Goal: Navigation & Orientation: Find specific page/section

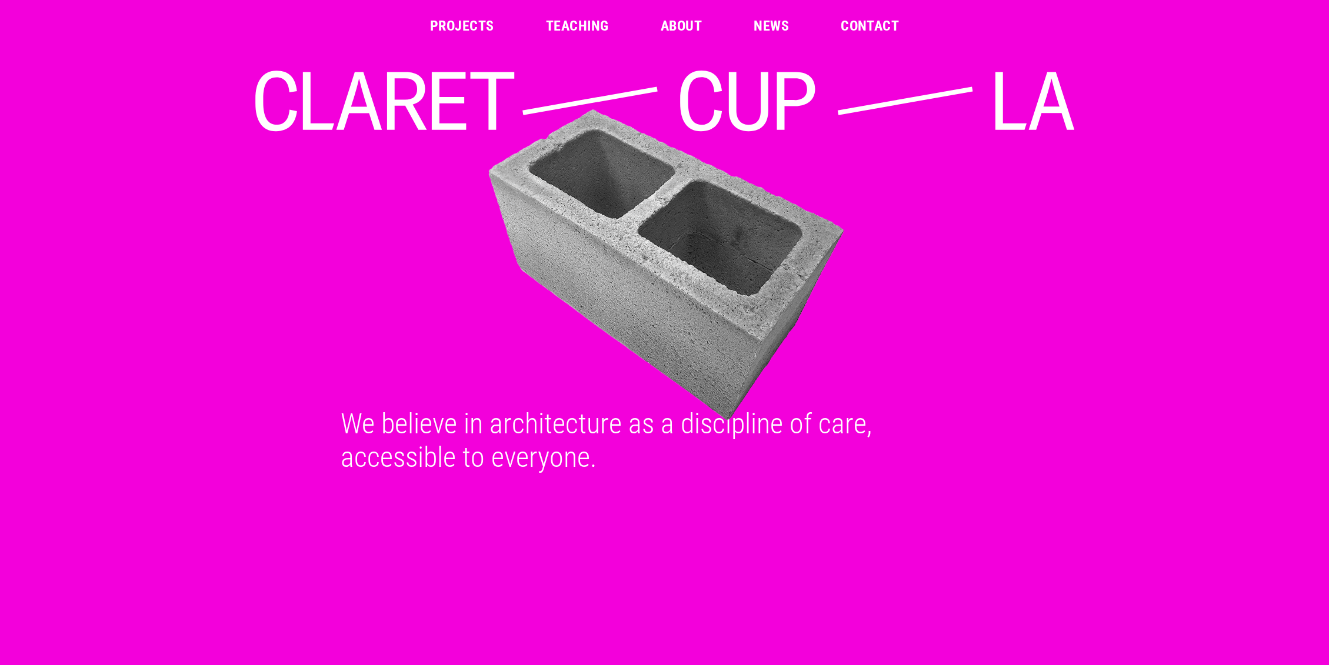
click at [448, 28] on link "Projects" at bounding box center [462, 26] width 64 height 14
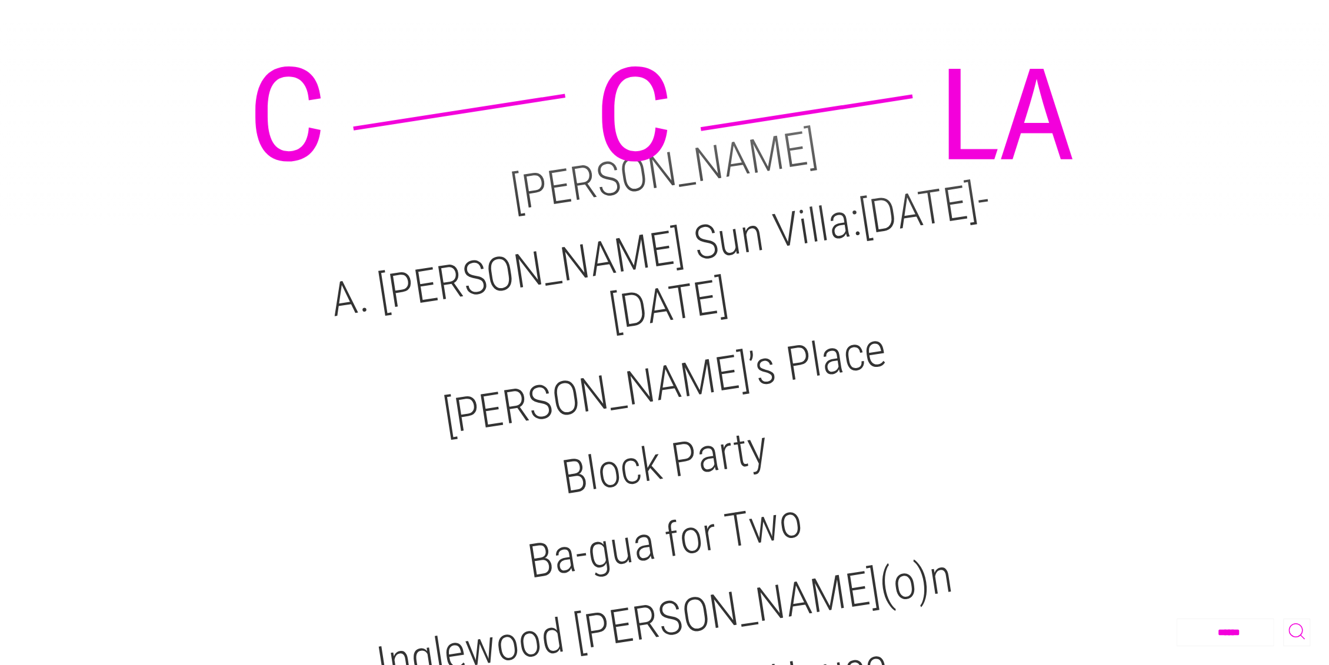
scroll to position [108, 0]
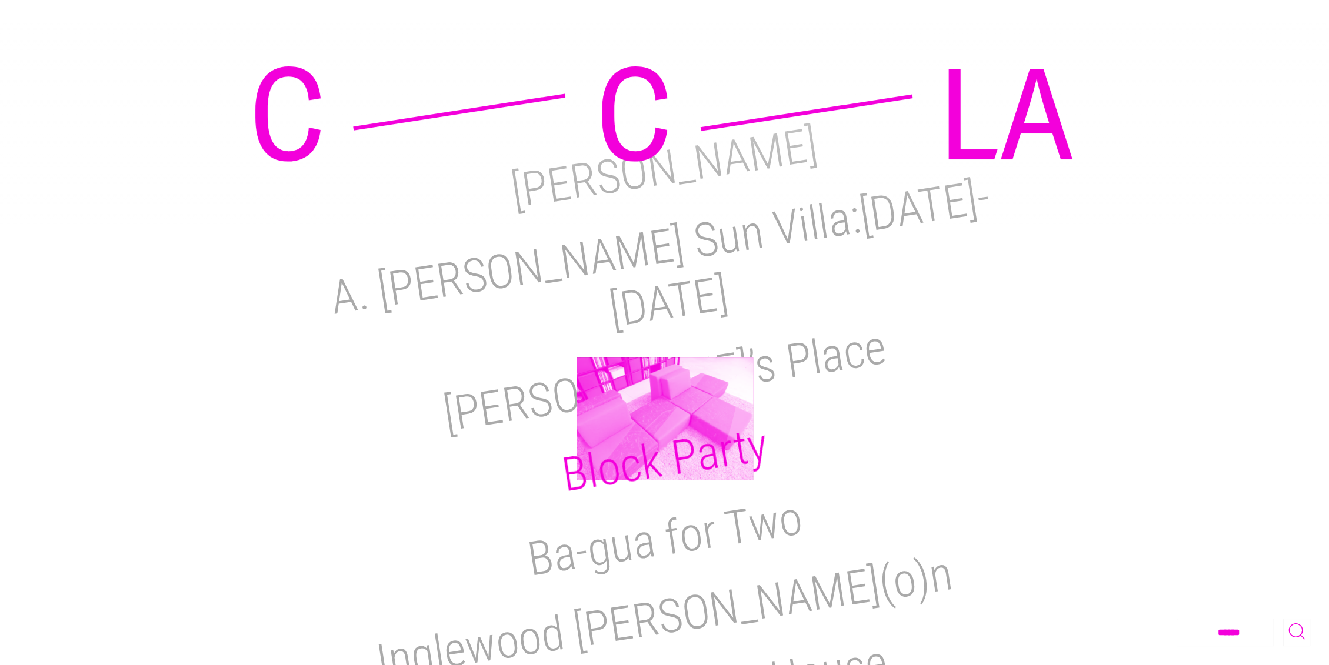
click at [665, 419] on h2 "Block Party" at bounding box center [664, 460] width 212 height 86
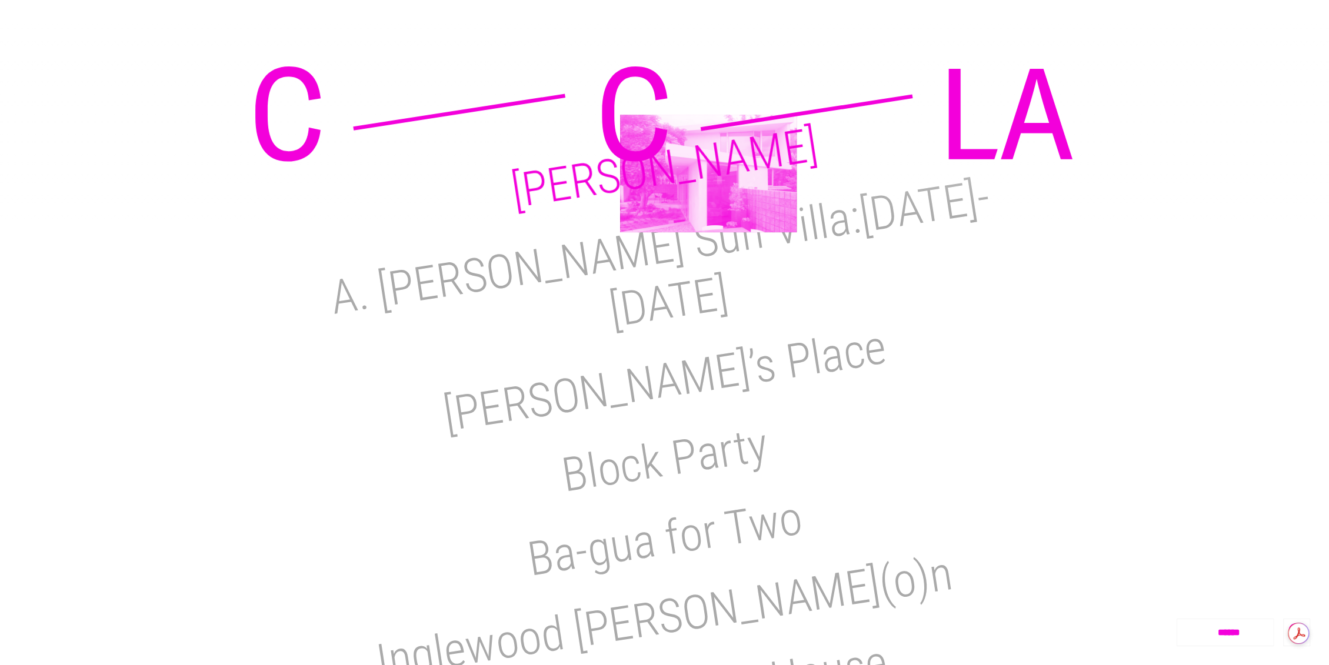
click at [708, 174] on h2 "M.H. Lair" at bounding box center [665, 168] width 314 height 102
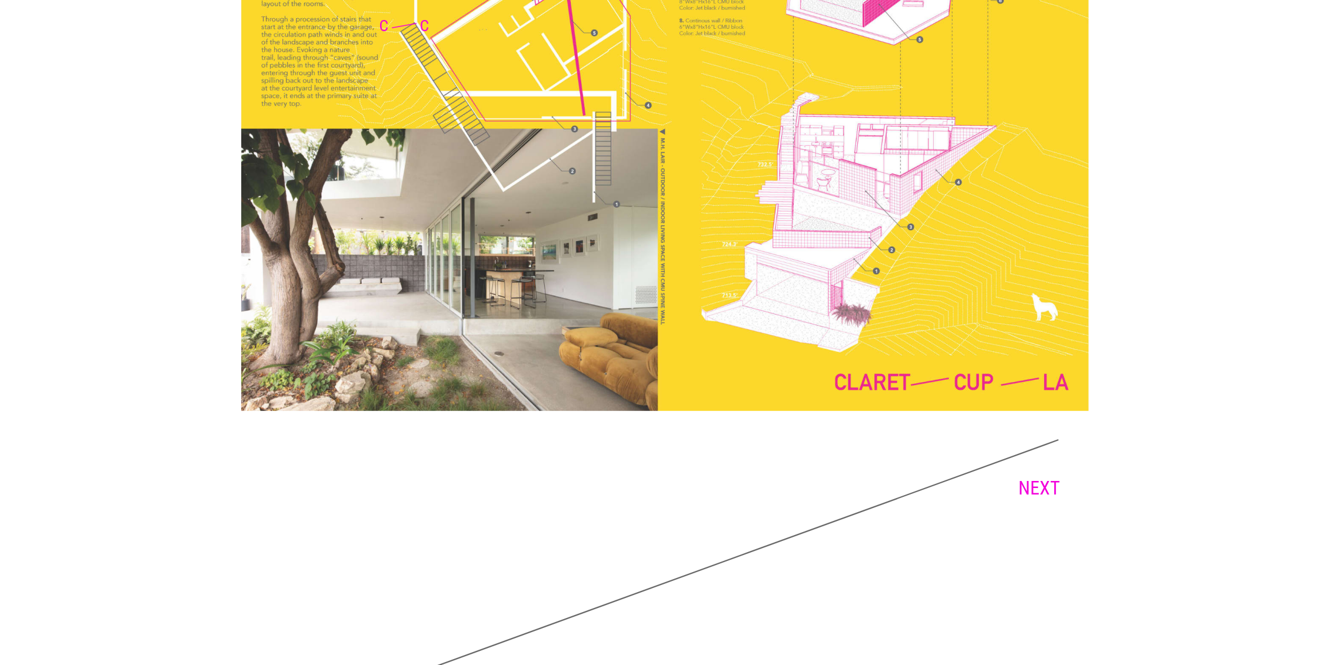
scroll to position [2728, 0]
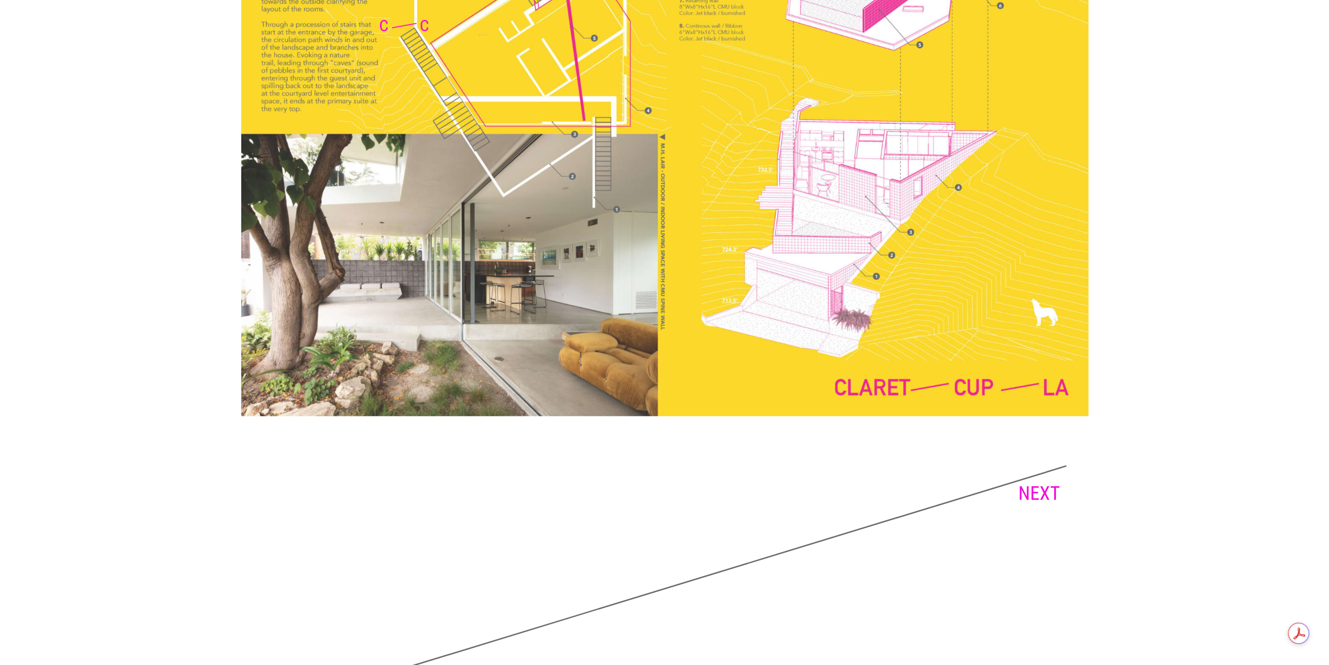
click at [1034, 499] on link "NEXT" at bounding box center [1039, 493] width 42 height 22
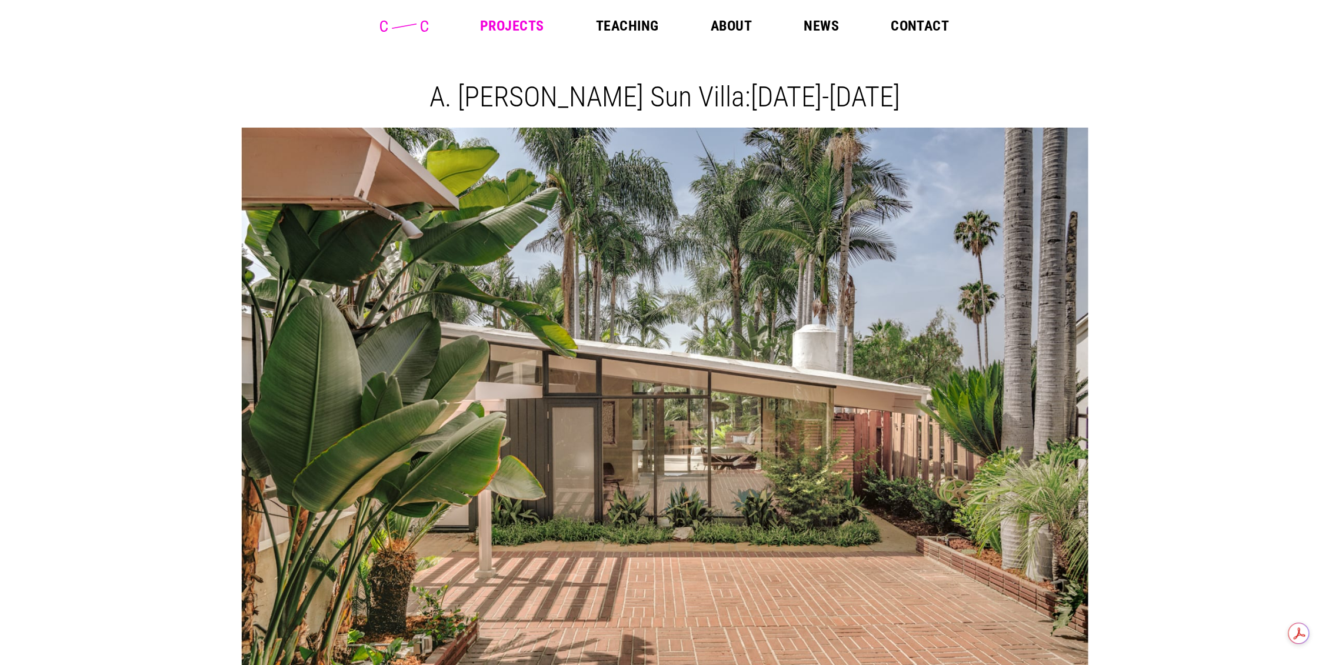
click at [532, 29] on link "Projects" at bounding box center [512, 26] width 64 height 14
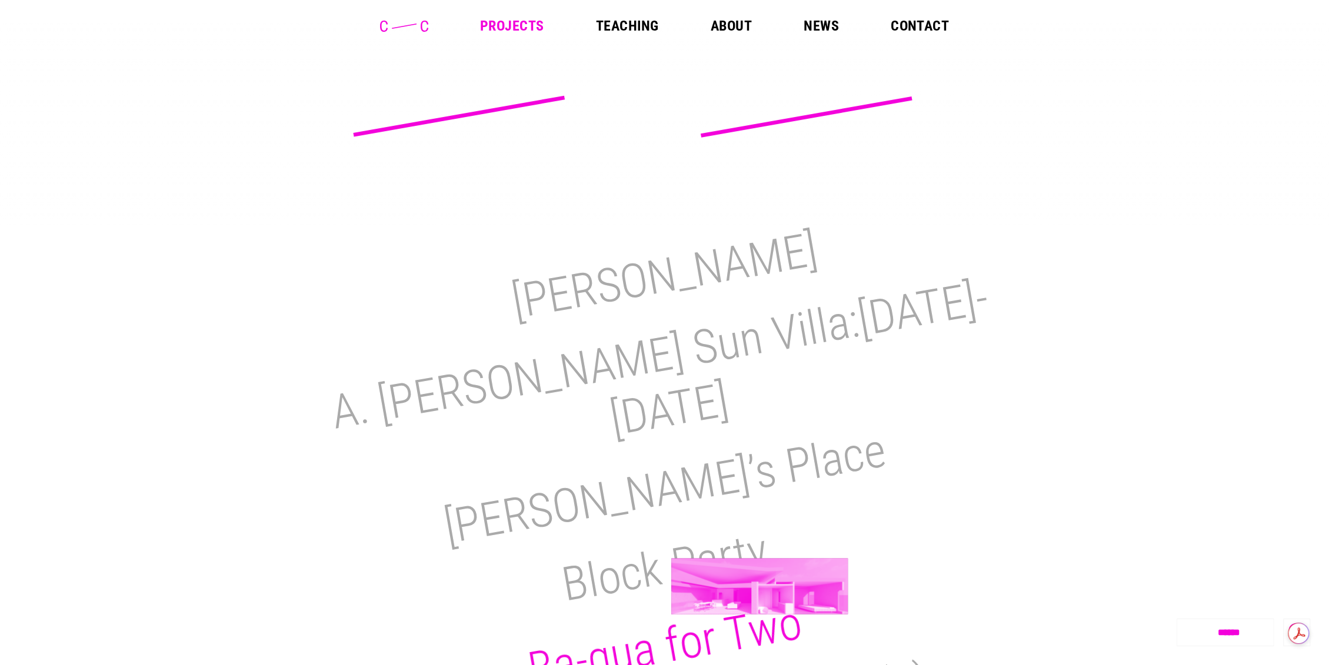
click at [759, 595] on h2 "Ba-gua for Two" at bounding box center [665, 646] width 282 height 102
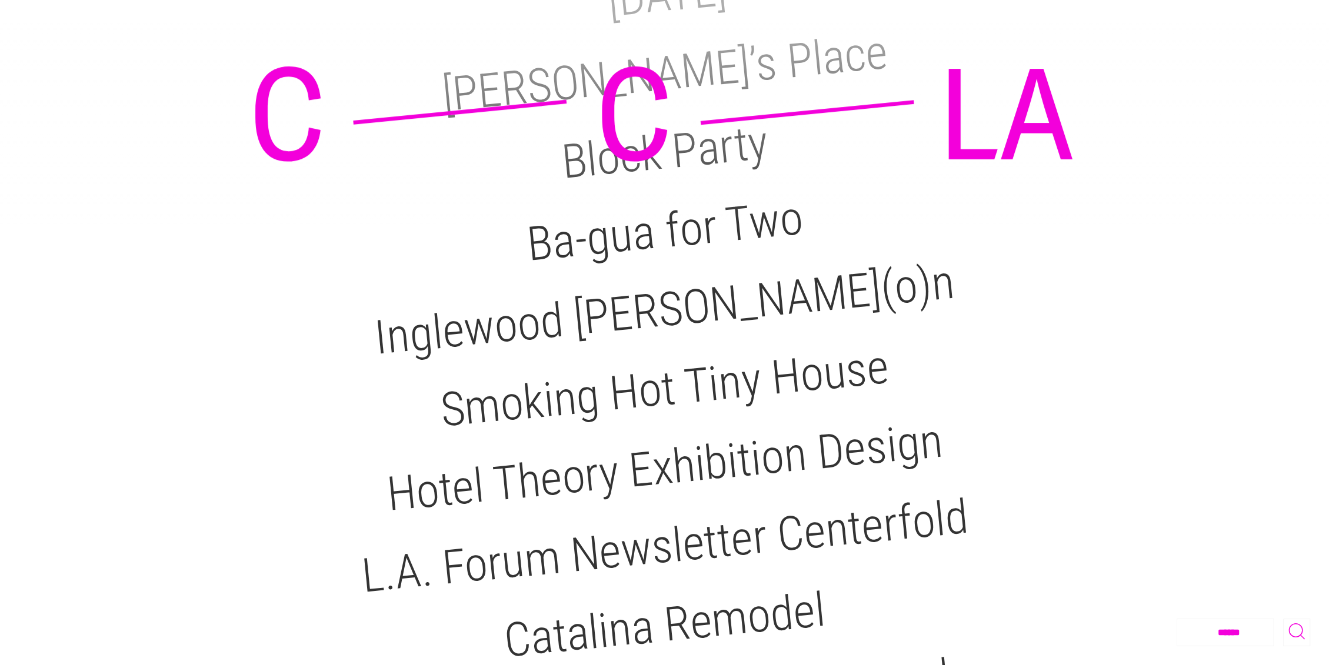
scroll to position [418, 0]
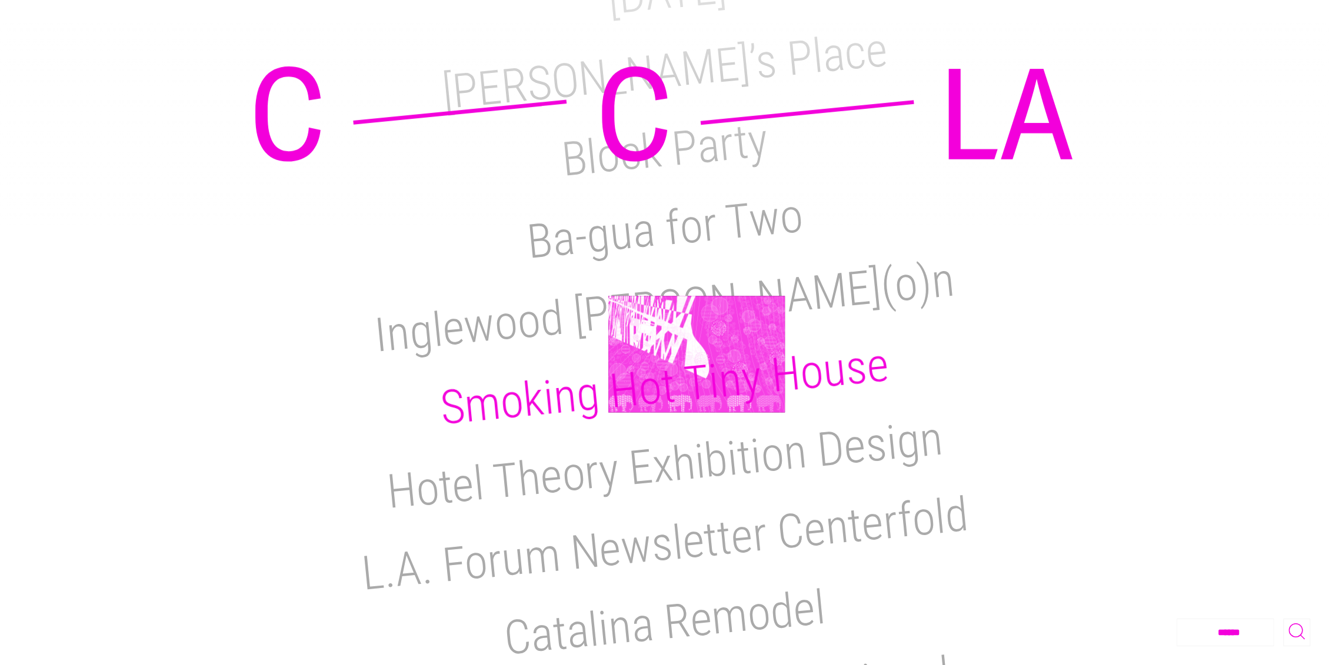
click at [696, 354] on h2 "Smoking Hot Tiny House" at bounding box center [665, 386] width 454 height 99
